Goal: Entertainment & Leisure: Consume media (video, audio)

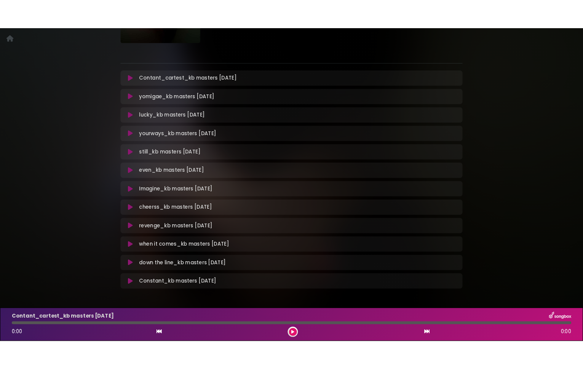
scroll to position [127, 0]
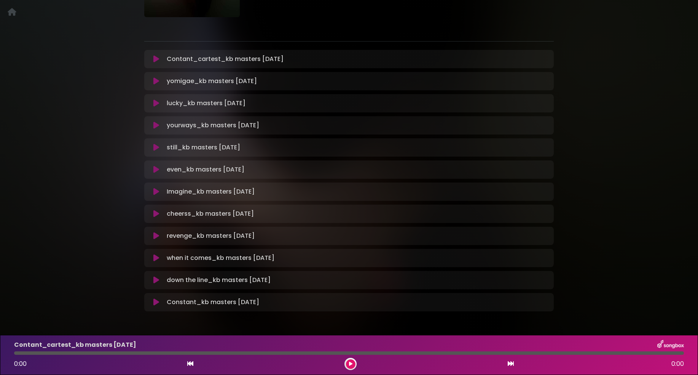
click at [156, 256] on icon at bounding box center [156, 258] width 6 height 8
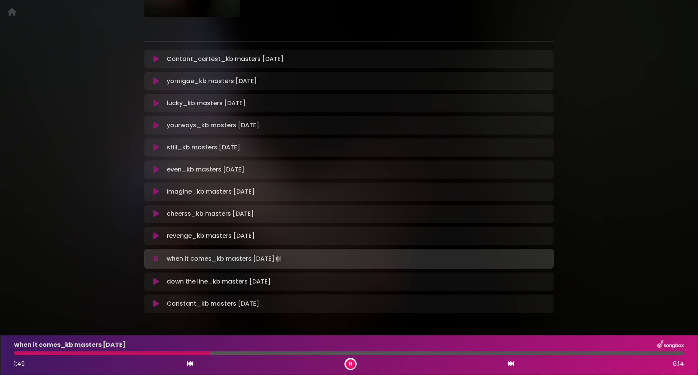
click at [155, 80] on icon at bounding box center [156, 81] width 6 height 8
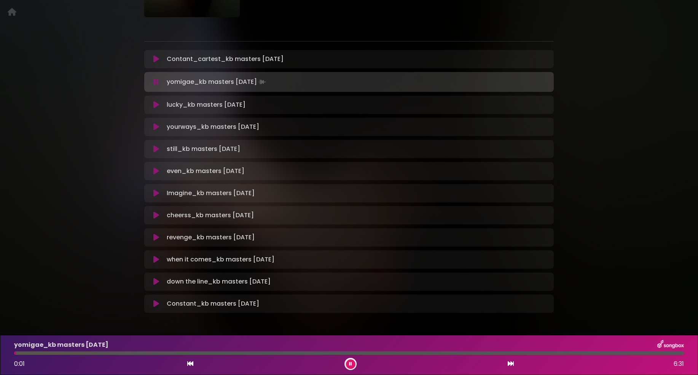
click at [156, 83] on icon at bounding box center [156, 82] width 5 height 8
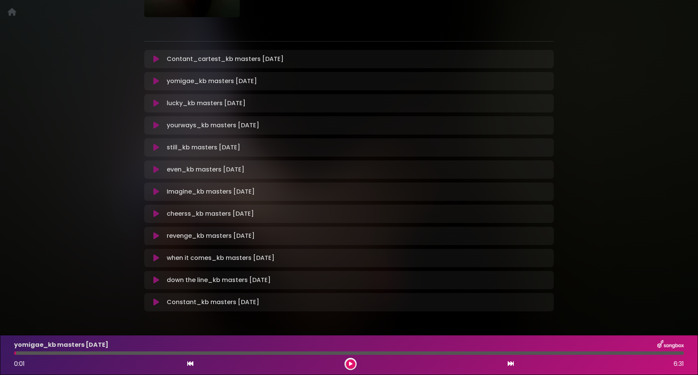
click at [154, 81] on icon at bounding box center [156, 81] width 6 height 8
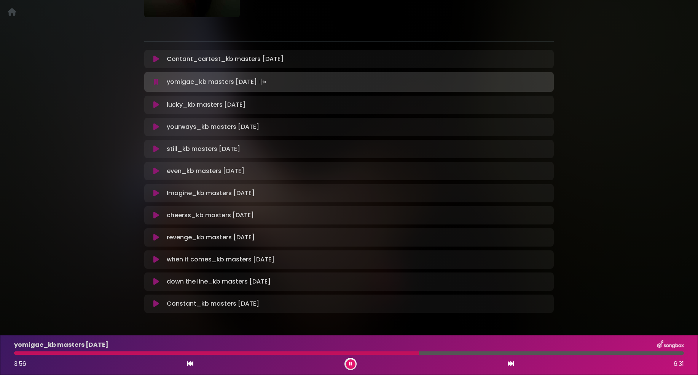
click at [156, 150] on icon at bounding box center [156, 149] width 6 height 8
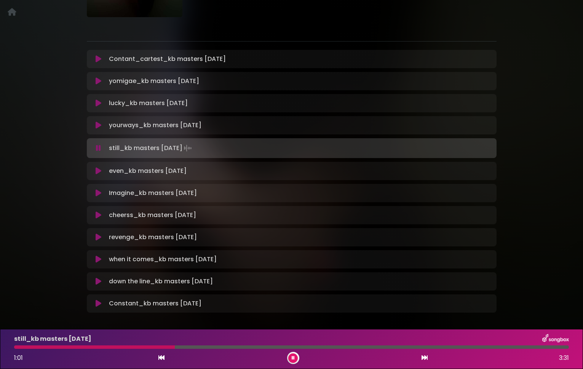
click at [100, 195] on icon at bounding box center [99, 193] width 6 height 8
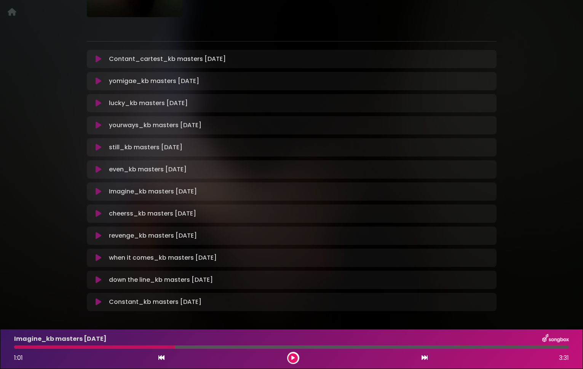
click at [100, 233] on icon at bounding box center [99, 236] width 6 height 8
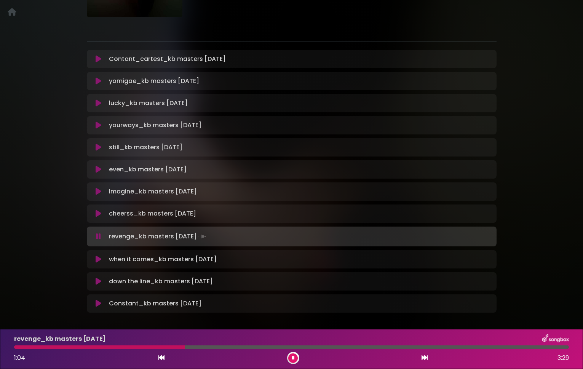
click at [98, 165] on div "even_kb masters [DATE] Loading Track..." at bounding box center [291, 169] width 400 height 9
click at [99, 170] on icon at bounding box center [99, 170] width 6 height 8
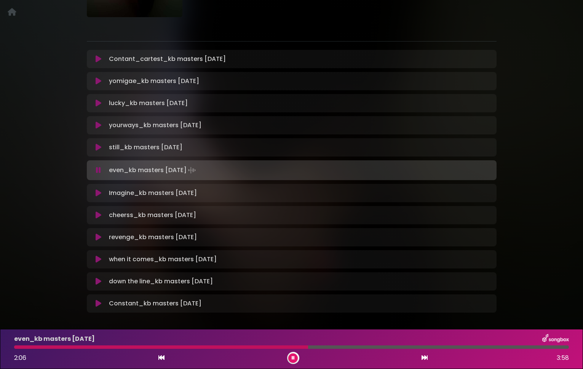
click at [97, 169] on icon at bounding box center [98, 170] width 5 height 8
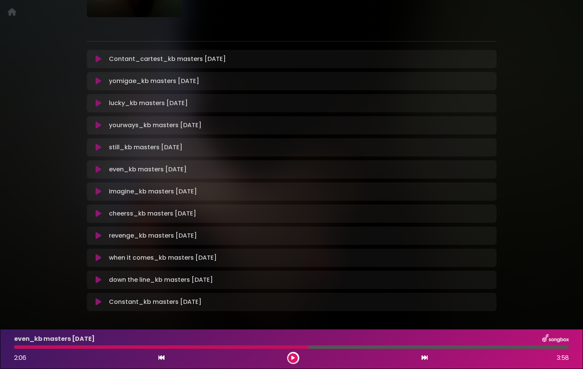
click at [100, 212] on icon at bounding box center [99, 214] width 6 height 8
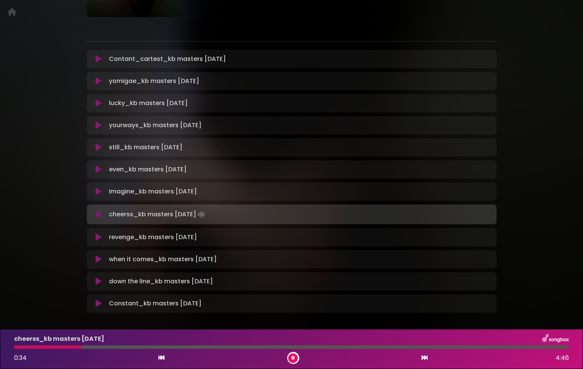
click at [218, 345] on div at bounding box center [291, 346] width 555 height 3
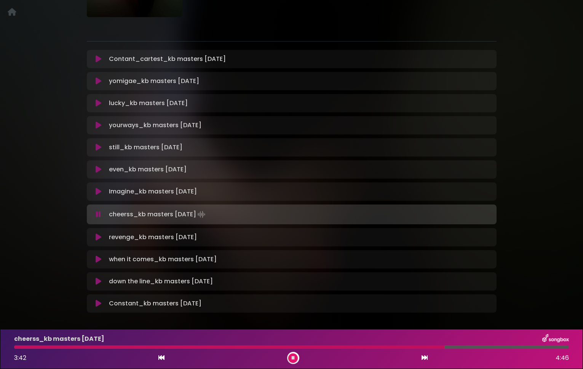
click at [287, 360] on div "3:42 4:46" at bounding box center [292, 358] width 564 height 12
click at [295, 357] on button at bounding box center [293, 358] width 10 height 10
